Goal: Information Seeking & Learning: Learn about a topic

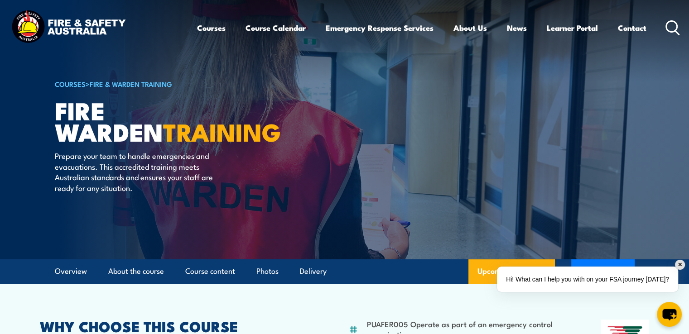
click at [94, 28] on img at bounding box center [68, 27] width 119 height 39
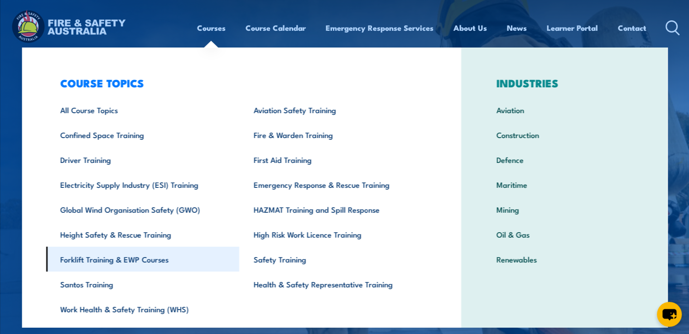
click at [130, 258] on link "Forklift Training & EWP Courses" at bounding box center [142, 259] width 193 height 25
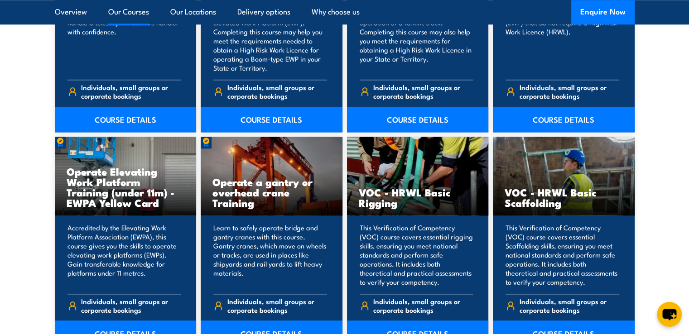
scroll to position [868, 0]
